Goal: Task Accomplishment & Management: Manage account settings

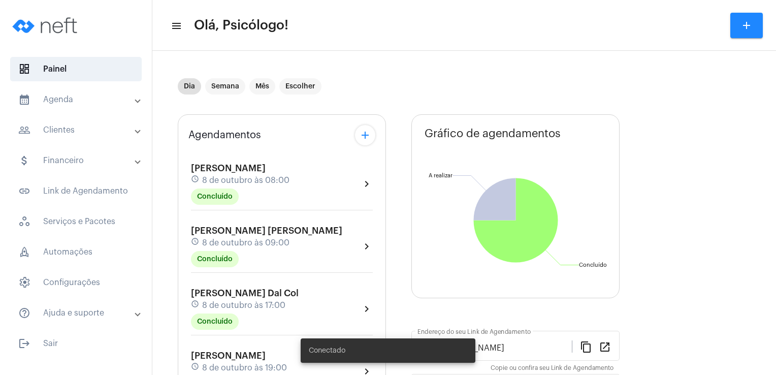
scroll to position [92, 0]
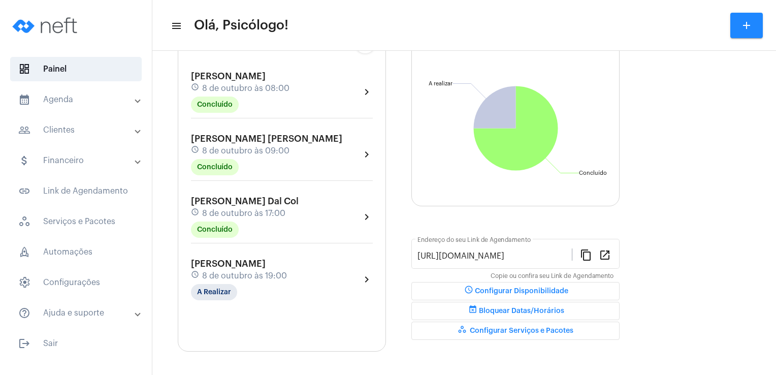
click at [237, 263] on span "[PERSON_NAME]" at bounding box center [228, 263] width 75 height 9
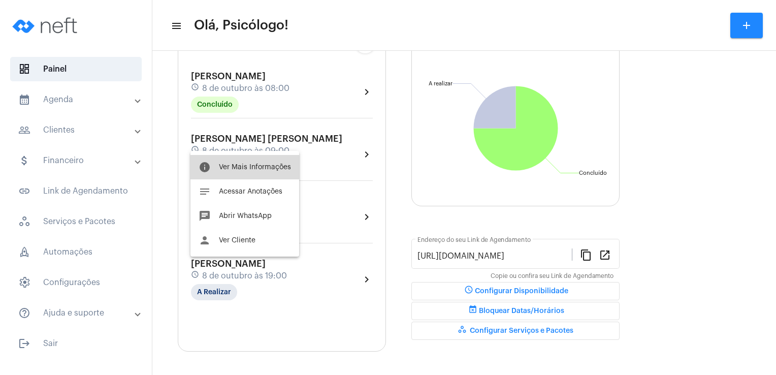
click at [249, 169] on span "Ver Mais Informações" at bounding box center [255, 166] width 72 height 7
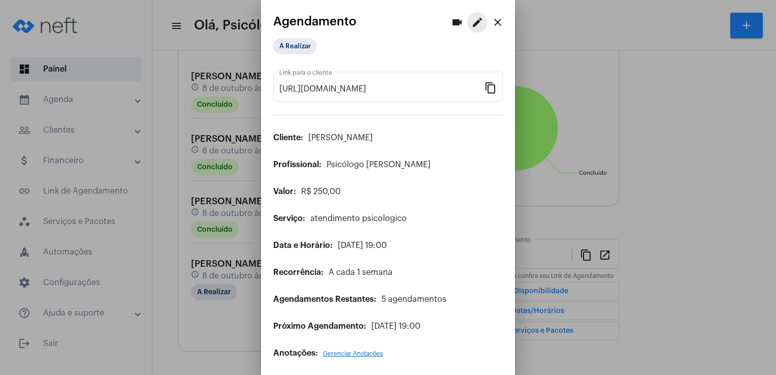
click at [471, 23] on mat-icon "edit" at bounding box center [477, 22] width 12 height 12
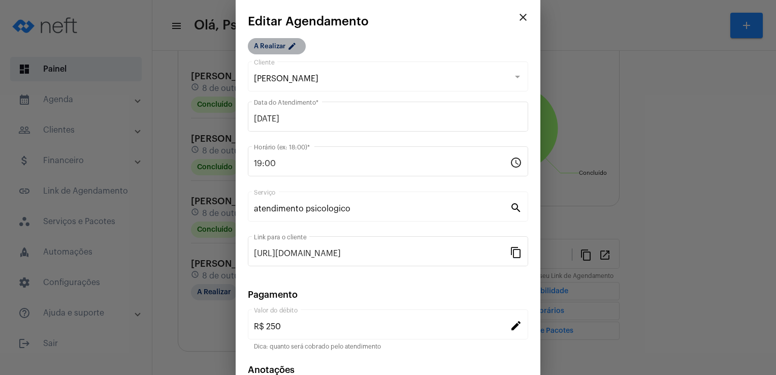
click at [274, 51] on mat-chip "A Realizar edit" at bounding box center [277, 46] width 58 height 16
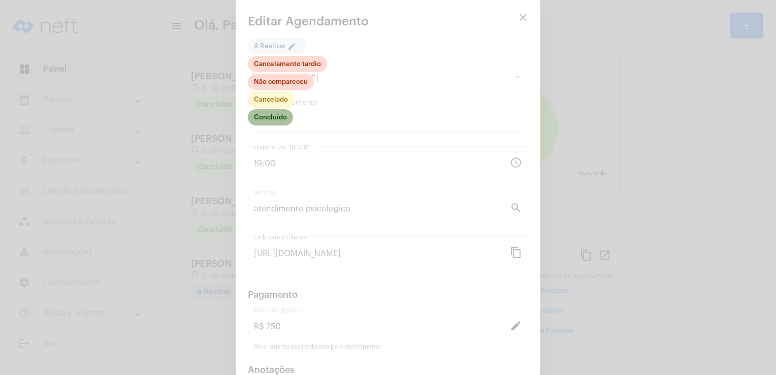
click at [275, 114] on mat-chip "Concluído" at bounding box center [270, 117] width 45 height 16
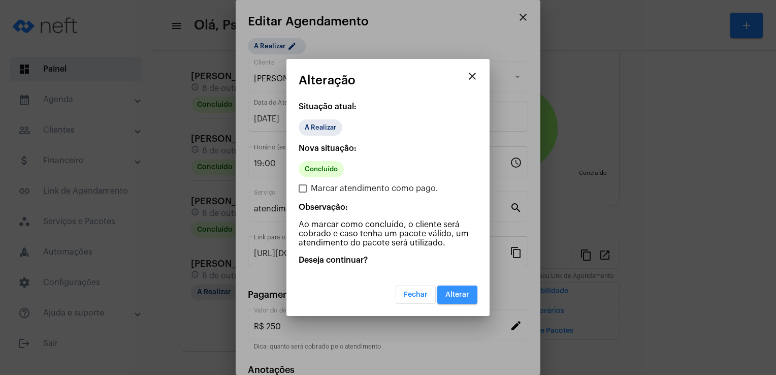
click at [460, 289] on button "Alterar" at bounding box center [457, 294] width 40 height 18
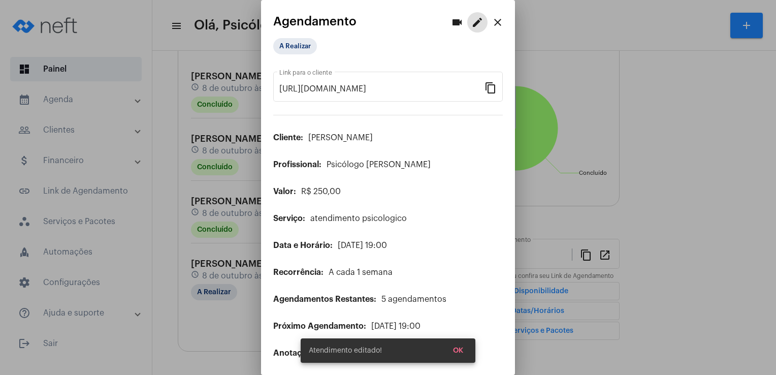
click at [491, 20] on mat-icon "close" at bounding box center [497, 22] width 12 height 12
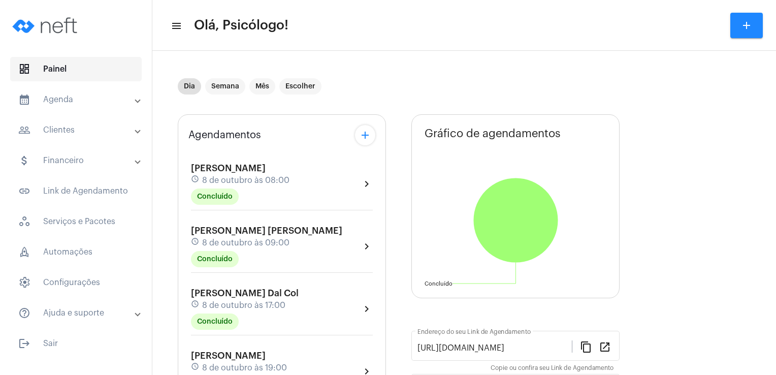
click at [66, 66] on span "dashboard Painel" at bounding box center [75, 69] width 131 height 24
click at [66, 135] on mat-panel-title "people_outline Clientes" at bounding box center [76, 130] width 117 height 12
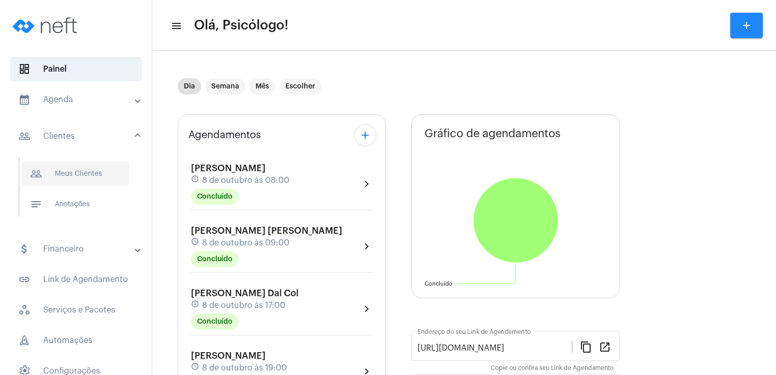
click at [73, 172] on span "people_outline Meus Clientes" at bounding box center [75, 173] width 107 height 24
